Goal: Transaction & Acquisition: Purchase product/service

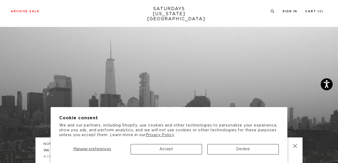
scroll to position [1, 0]
click at [165, 148] on button "Accept" at bounding box center [167, 149] width 72 height 10
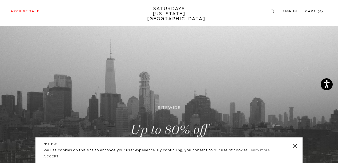
click at [297, 147] on link at bounding box center [295, 146] width 7 height 7
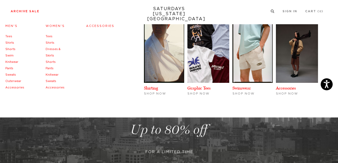
click at [12, 74] on link "Sweats" at bounding box center [10, 74] width 11 height 3
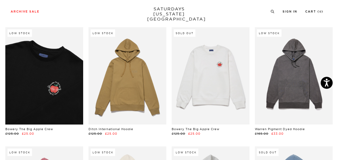
scroll to position [386, 1]
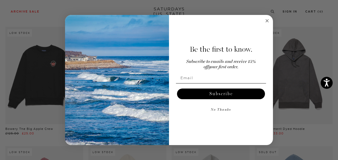
click at [268, 20] on circle "Close dialog" at bounding box center [268, 21] width 6 height 6
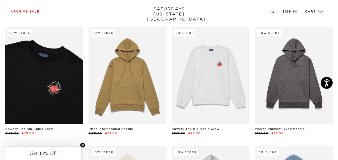
click at [30, 100] on link at bounding box center [44, 75] width 78 height 97
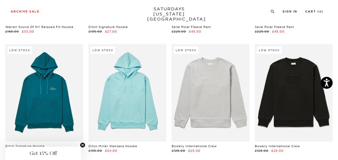
scroll to position [727, 1]
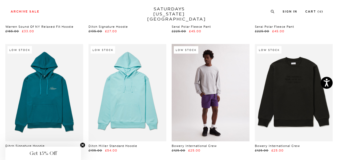
click at [203, 97] on link at bounding box center [211, 92] width 78 height 97
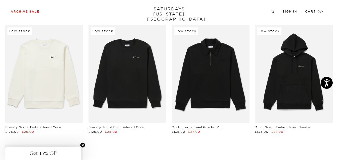
scroll to position [865, 1]
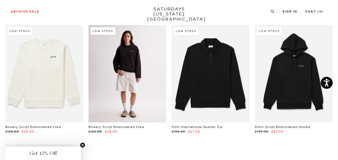
click at [129, 109] on link at bounding box center [128, 73] width 78 height 97
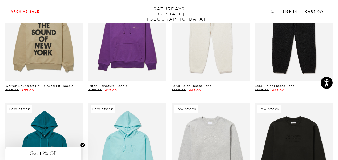
scroll to position [566, 1]
